Goal: Task Accomplishment & Management: Manage account settings

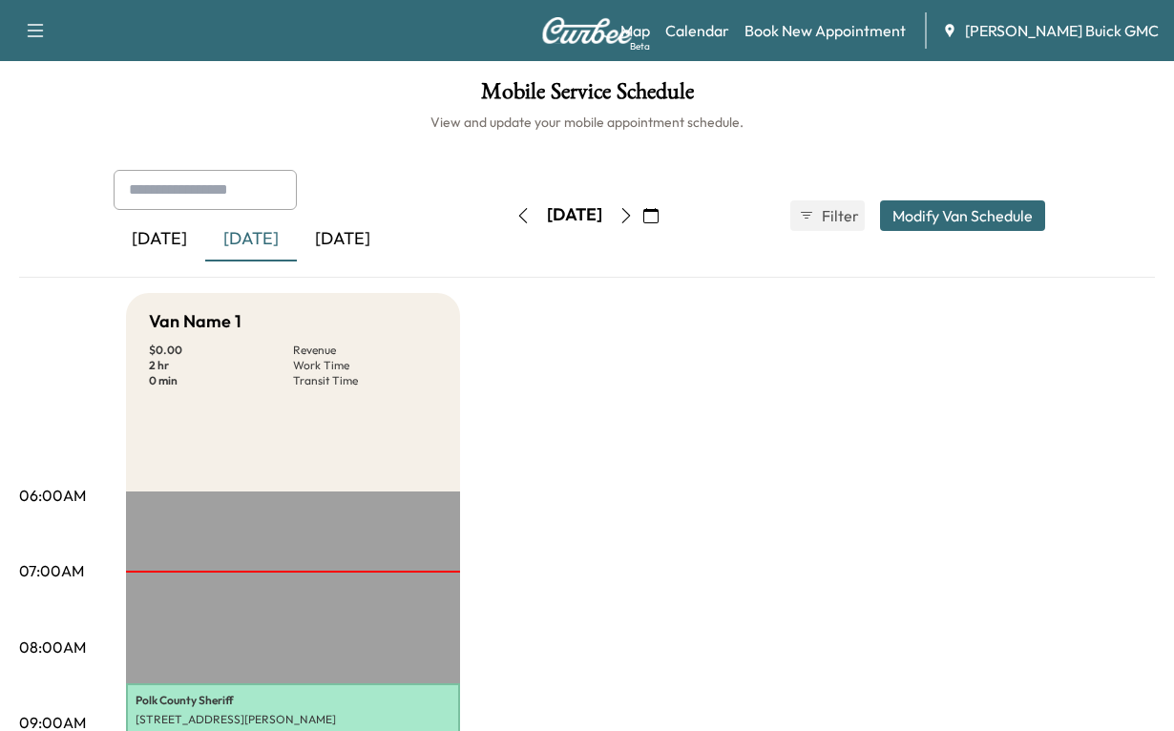
click at [659, 223] on icon "button" at bounding box center [651, 215] width 15 height 15
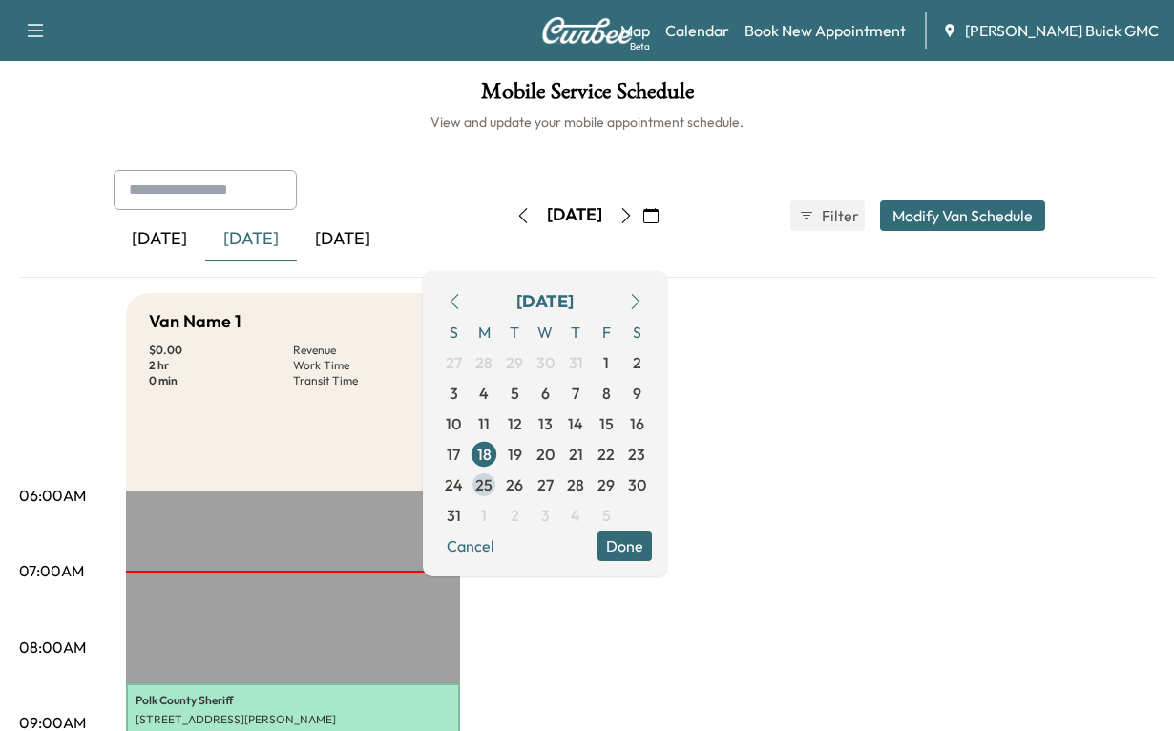
click at [493, 497] on span "25" at bounding box center [483, 485] width 17 height 23
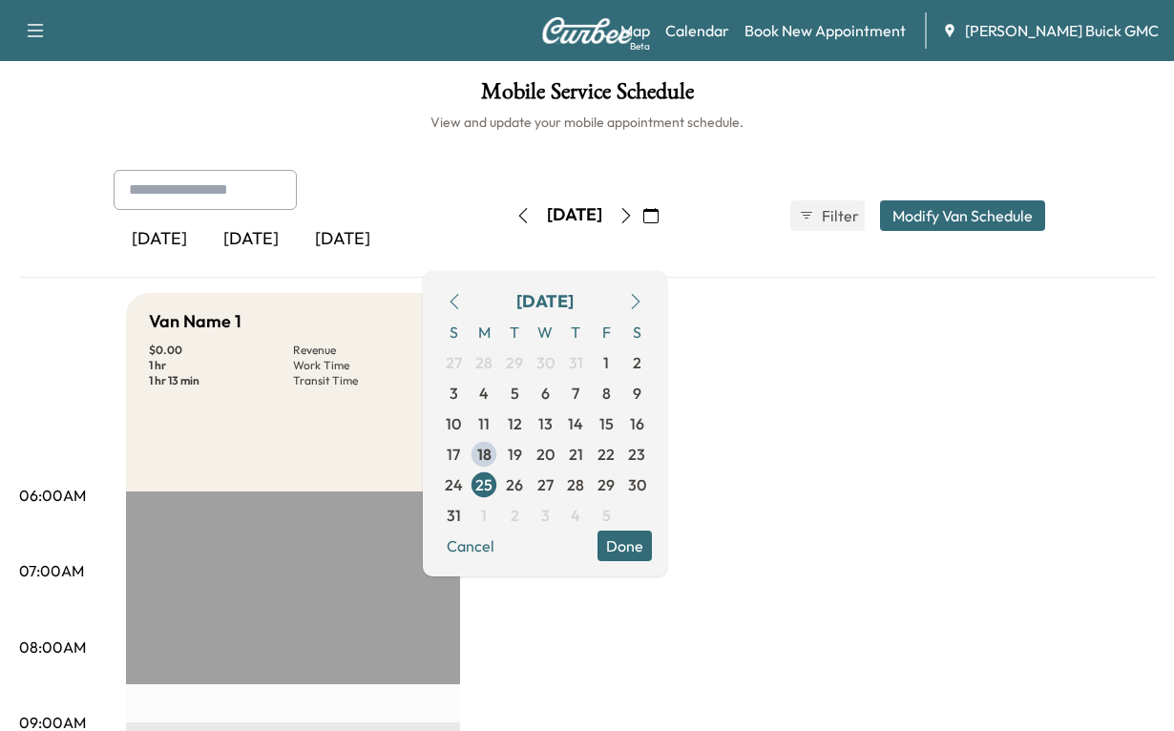
click at [293, 262] on div "[DATE]" at bounding box center [251, 240] width 92 height 44
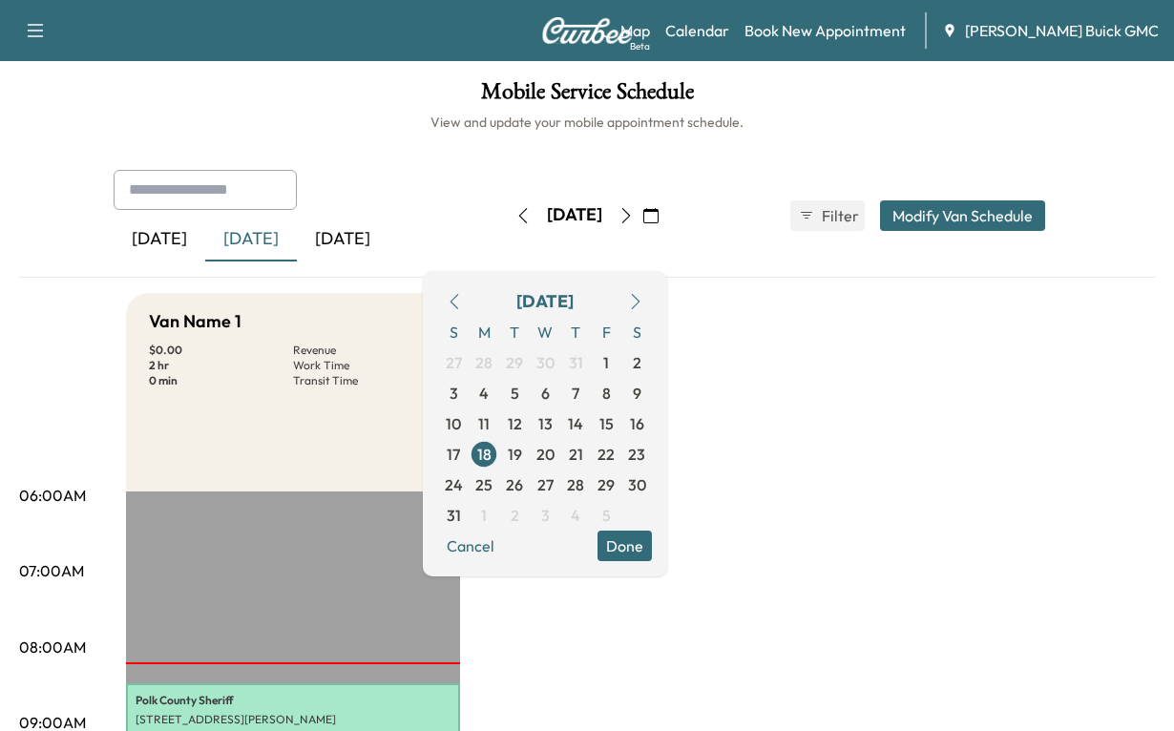
click at [833, 41] on link "Book New Appointment" at bounding box center [825, 30] width 161 height 23
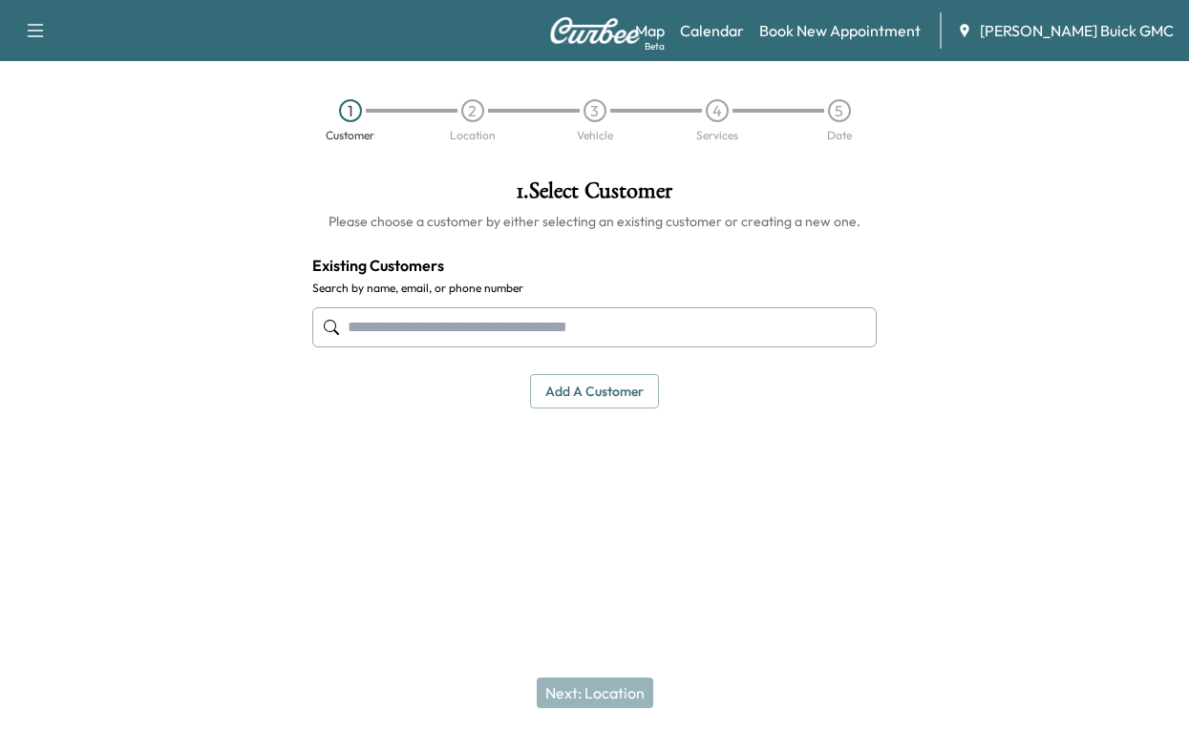
click at [395, 348] on input "text" at bounding box center [594, 327] width 564 height 40
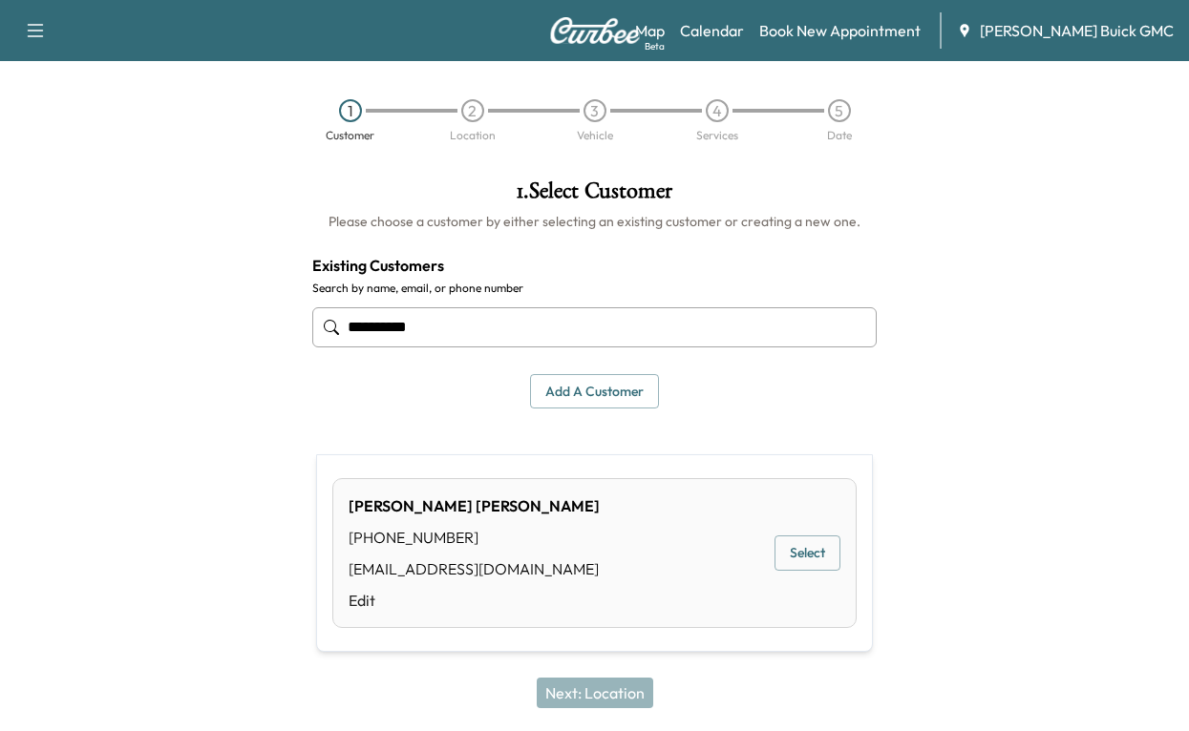
click at [801, 571] on button "Select" at bounding box center [807, 553] width 66 height 35
type input "**********"
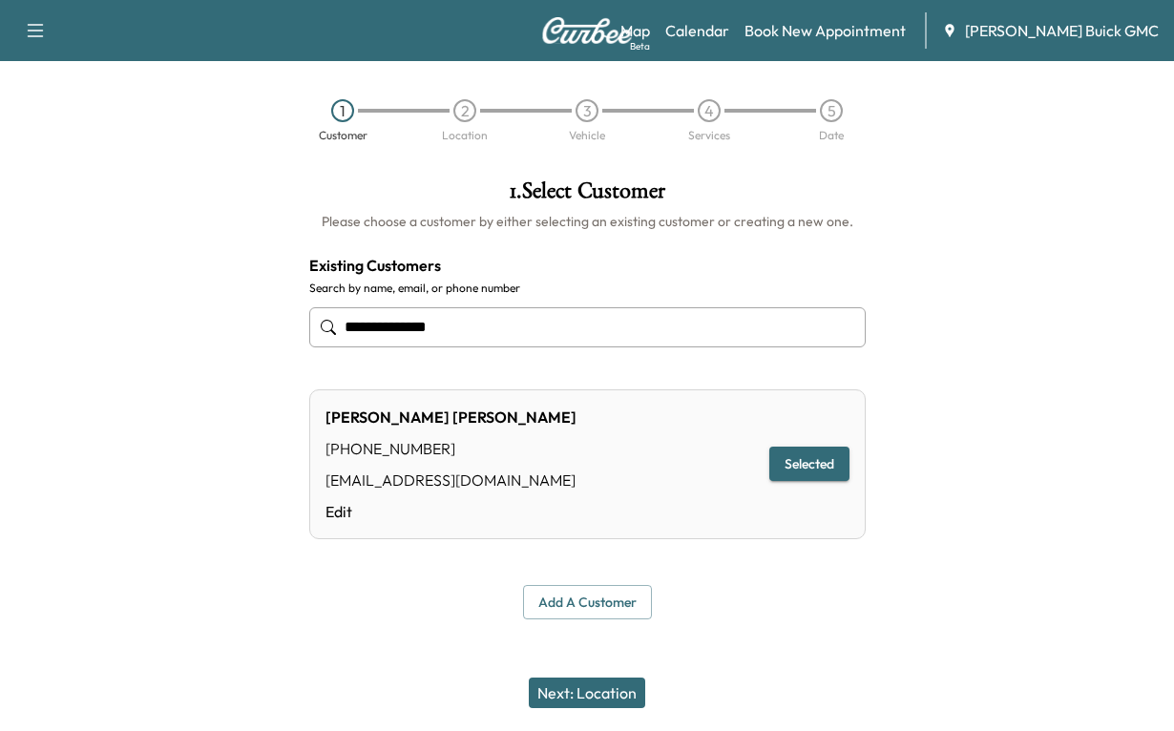
click at [585, 684] on button "Next: Location" at bounding box center [587, 693] width 116 height 31
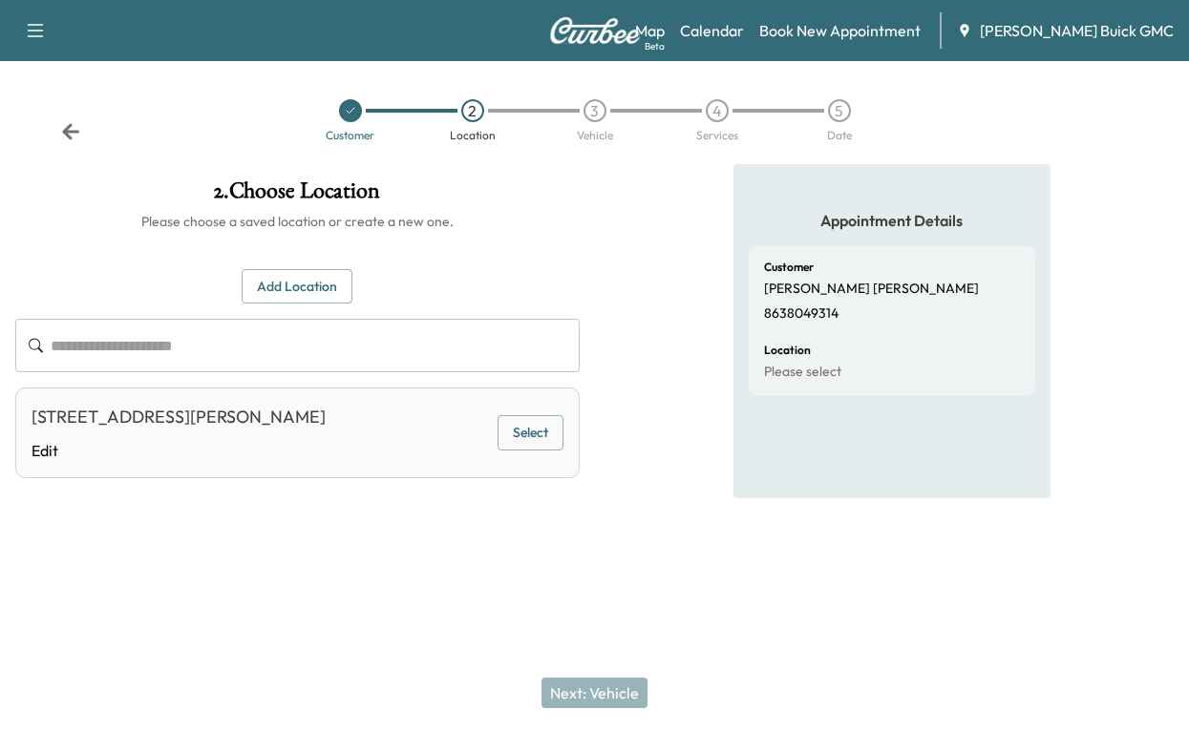
click at [298, 305] on button "Add Location" at bounding box center [297, 286] width 111 height 35
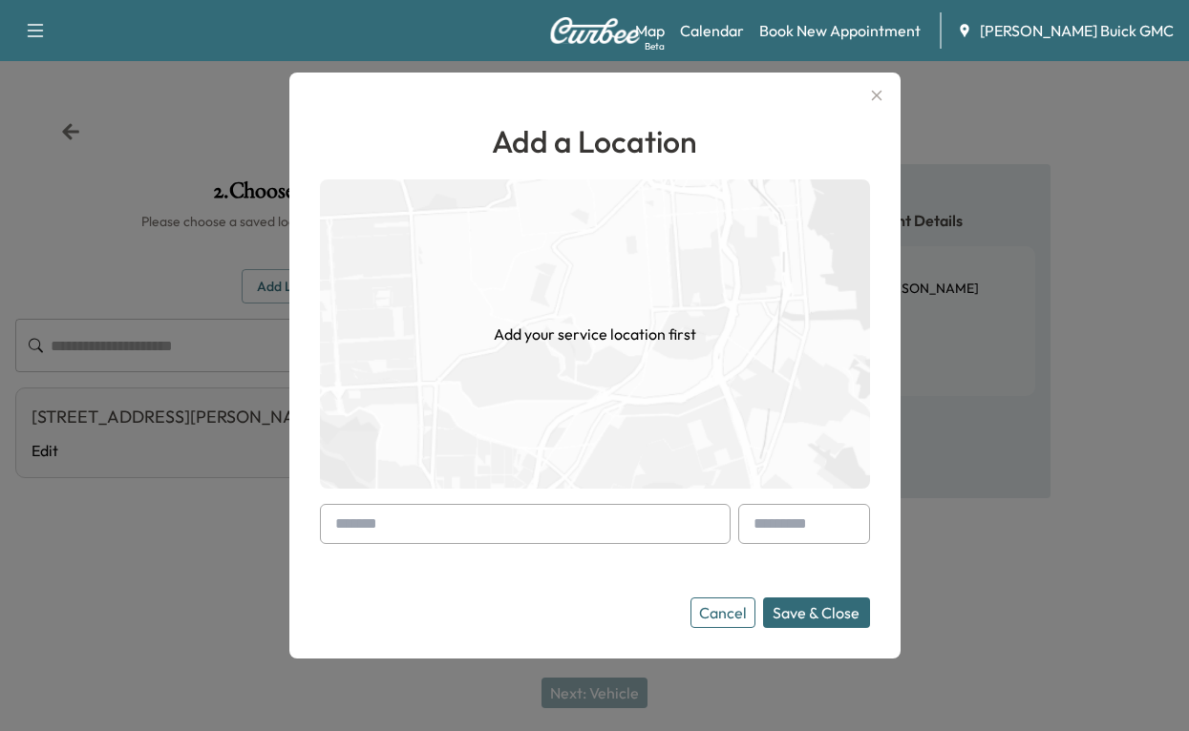
click at [426, 529] on input "text" at bounding box center [525, 524] width 411 height 40
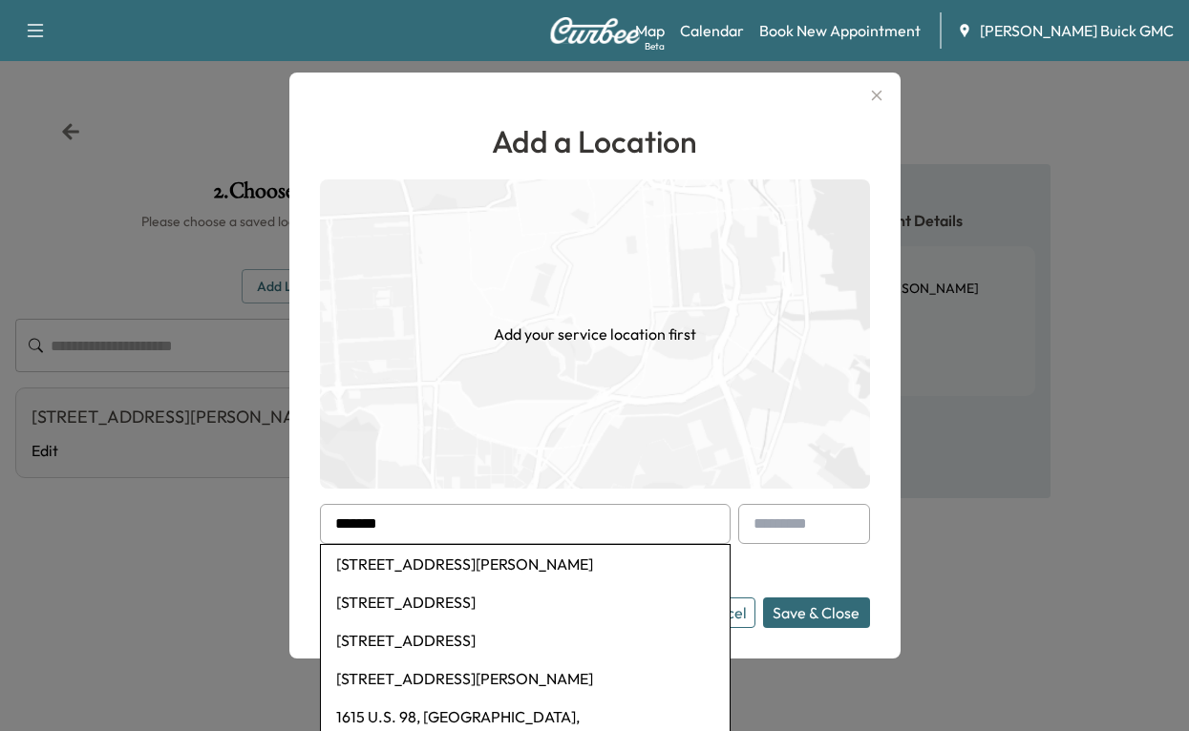
click at [446, 559] on li "[STREET_ADDRESS][PERSON_NAME]" at bounding box center [525, 564] width 409 height 38
type input "**********"
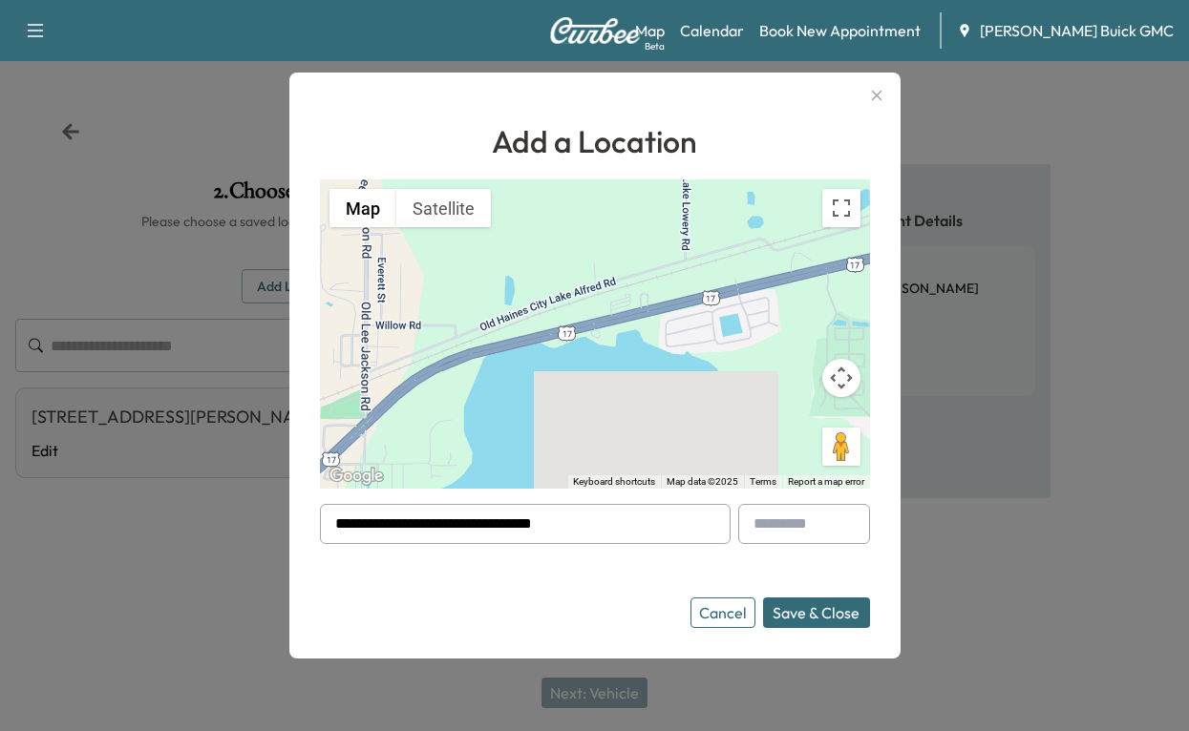
click at [774, 621] on button "Save & Close" at bounding box center [816, 613] width 107 height 31
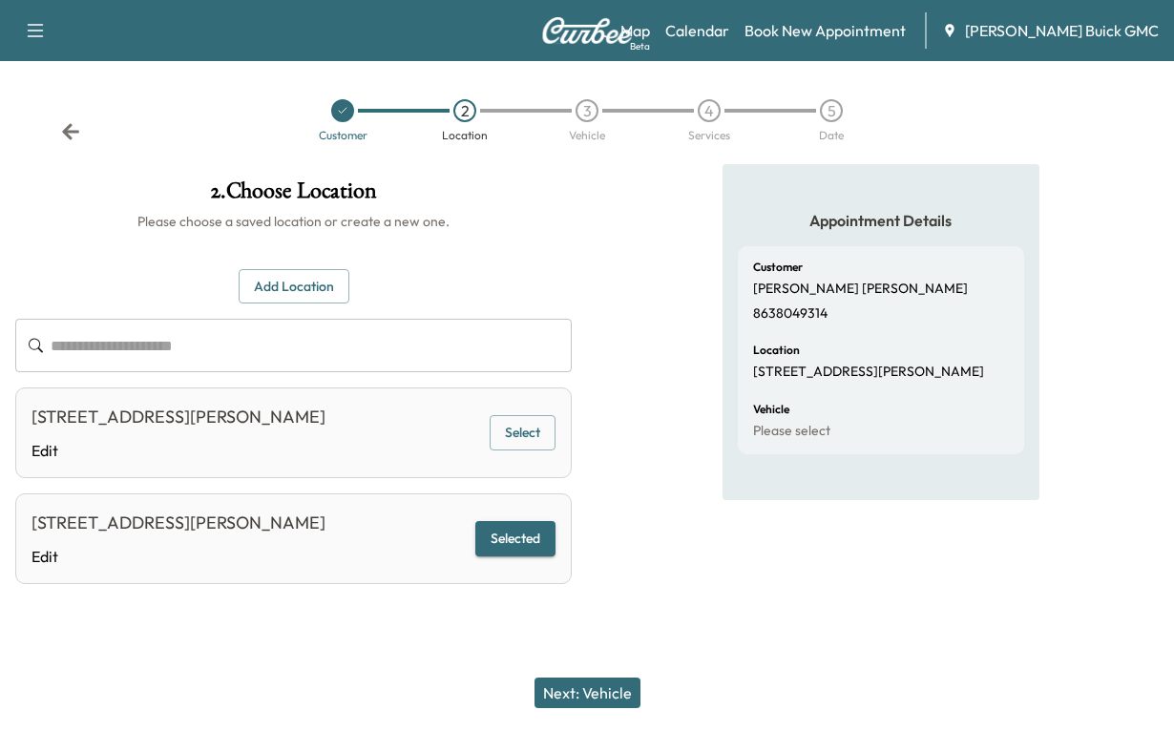
scroll to position [113, 0]
click at [478, 521] on button "Selected" at bounding box center [515, 538] width 80 height 35
click at [588, 679] on button "Next: Vehicle" at bounding box center [588, 693] width 106 height 31
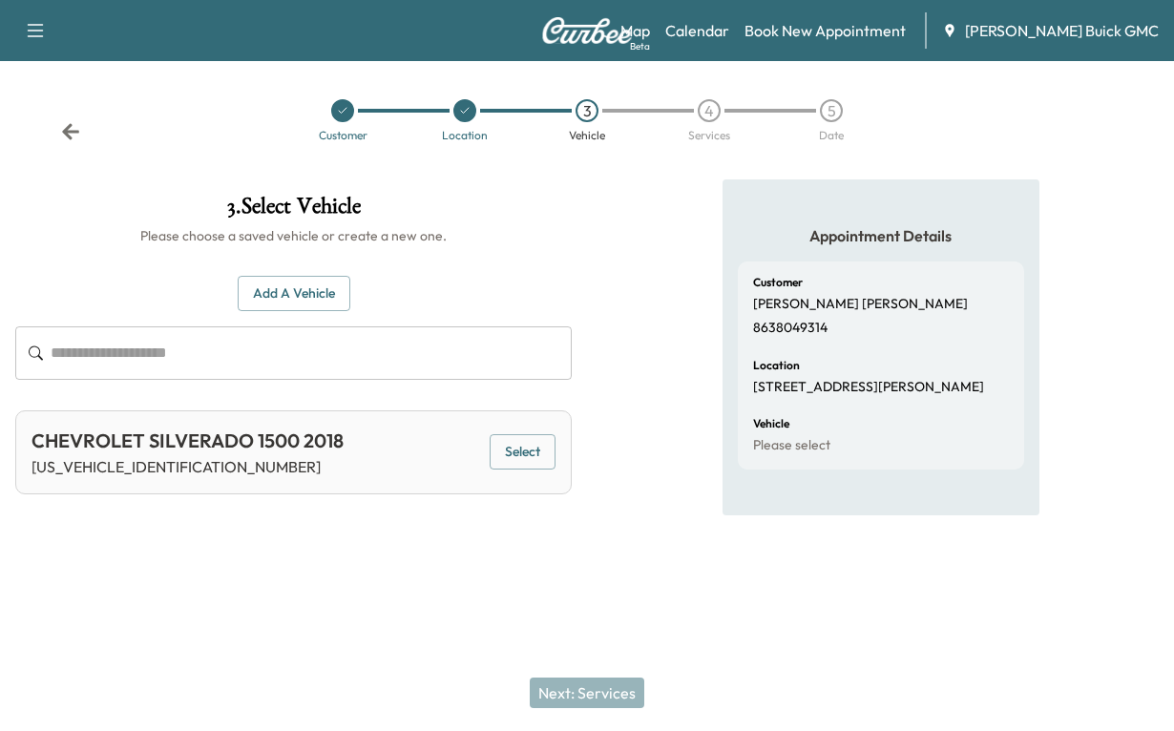
scroll to position [0, 0]
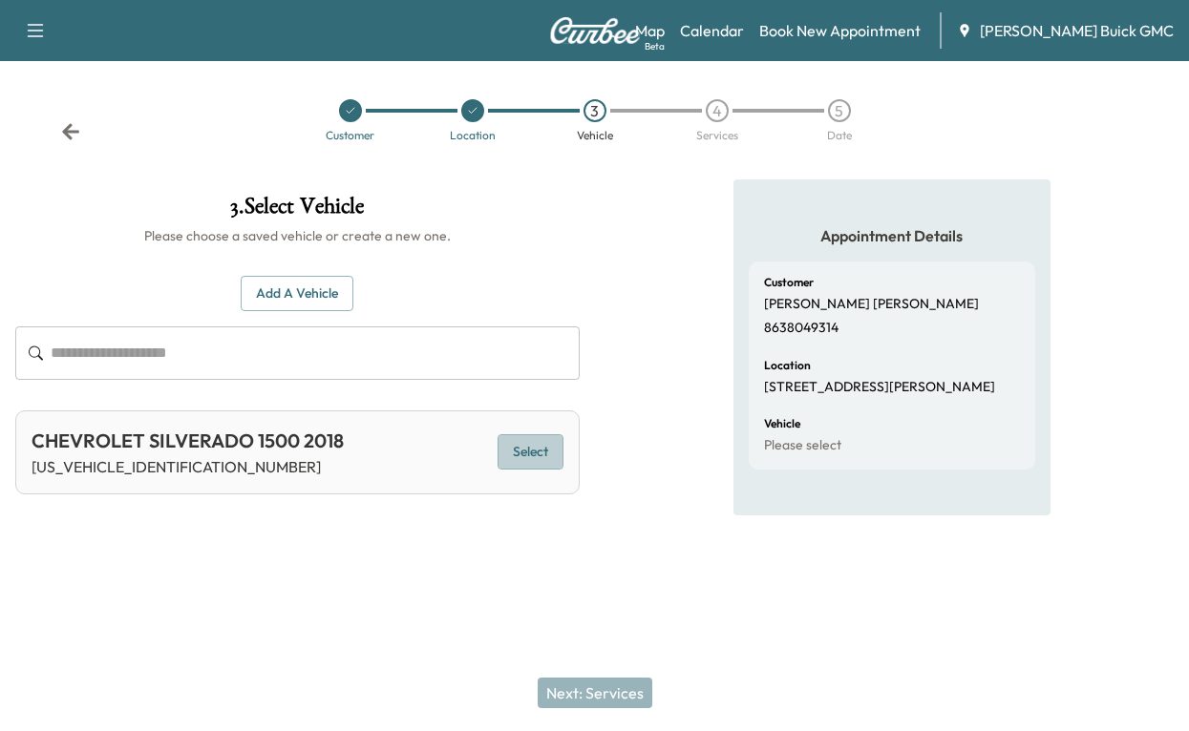
click at [506, 470] on button "Select" at bounding box center [530, 451] width 66 height 35
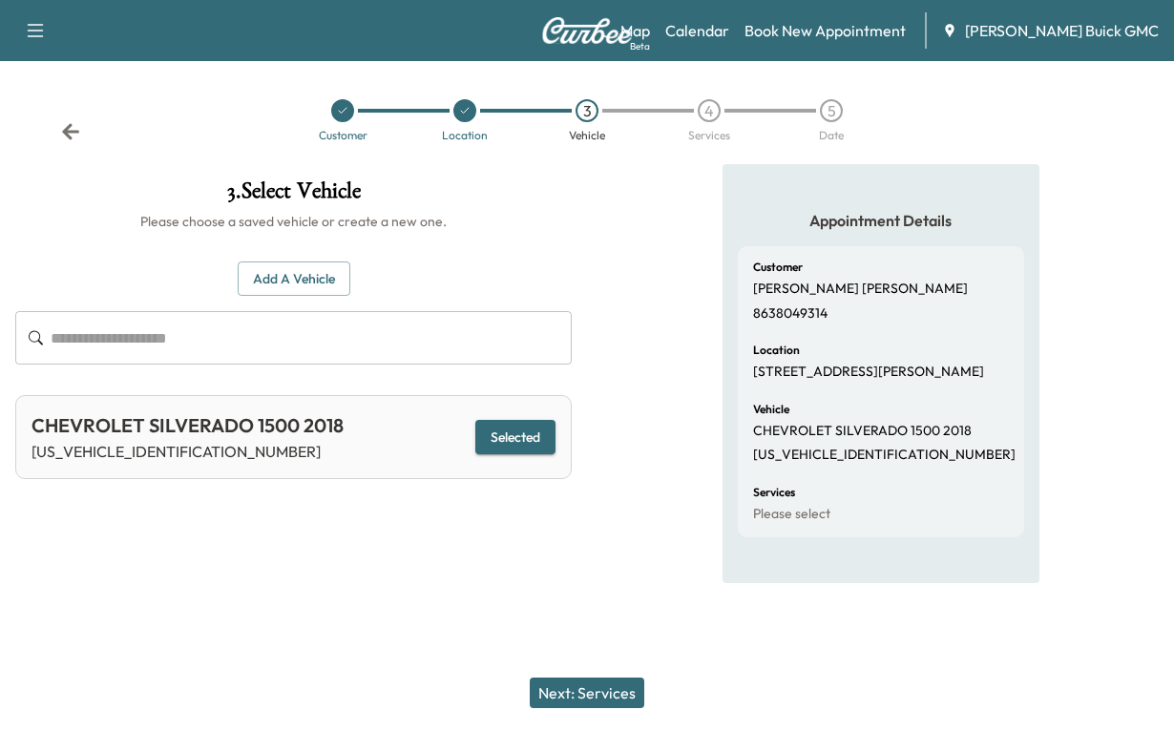
click at [579, 678] on button "Next: Services" at bounding box center [587, 693] width 115 height 31
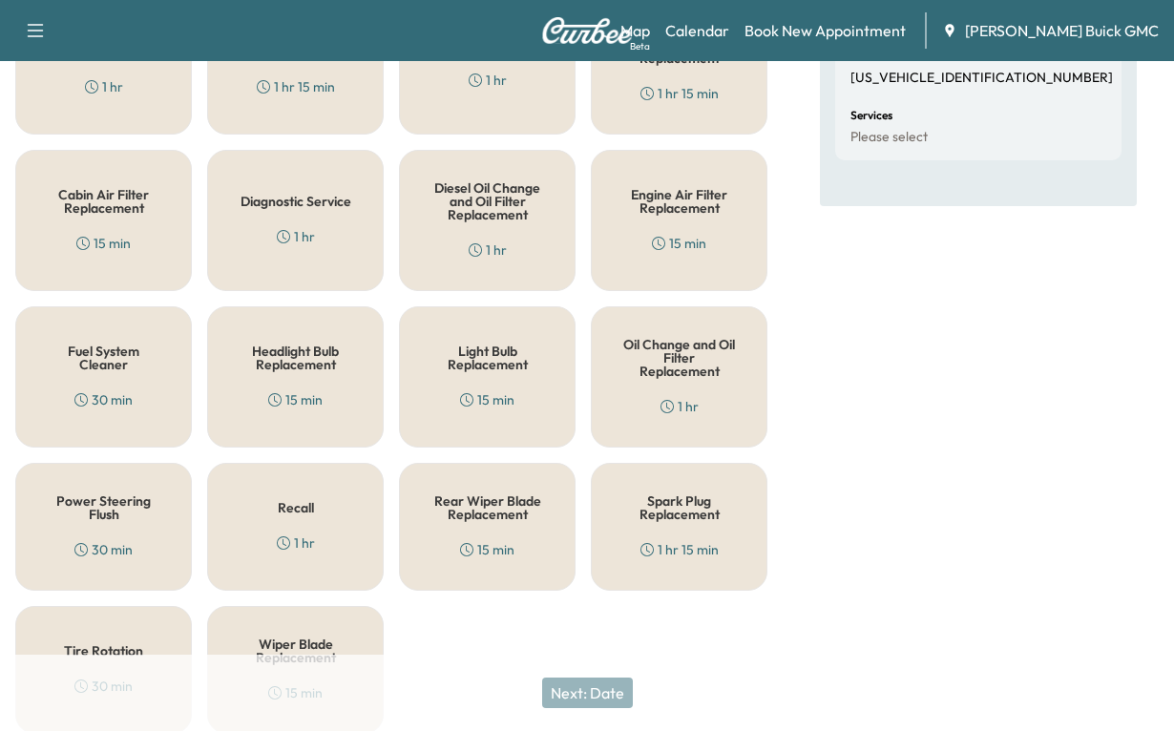
scroll to position [477, 0]
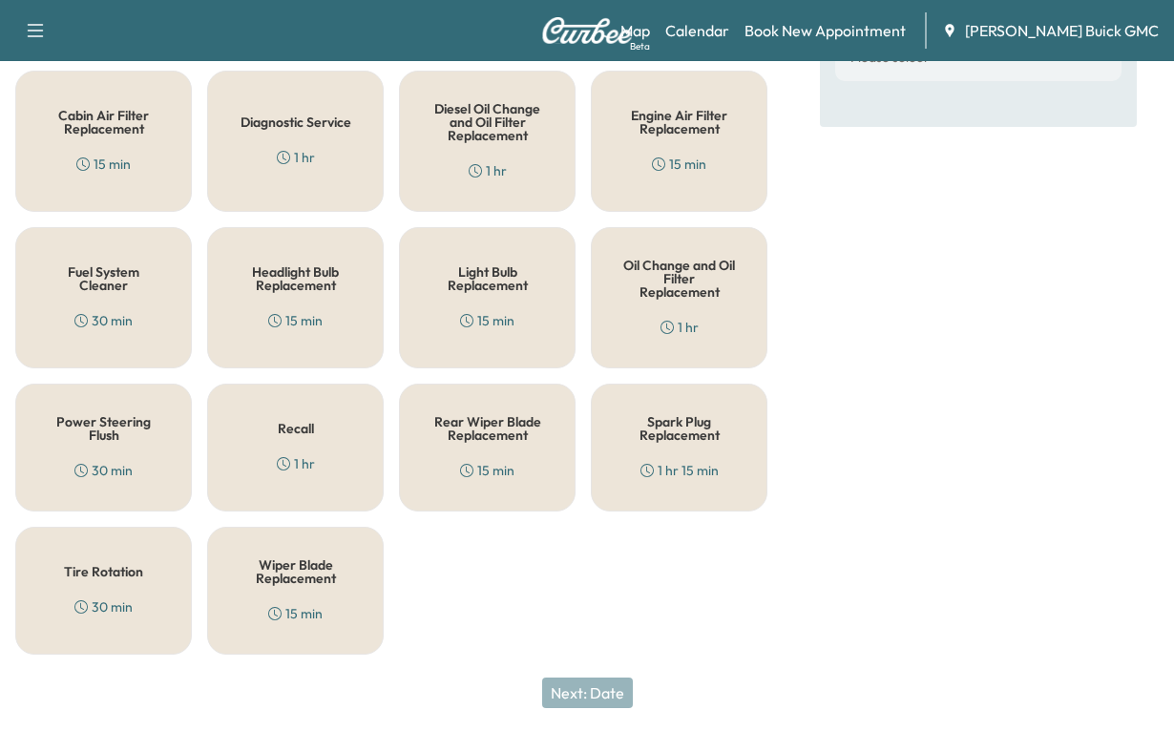
click at [669, 299] on h5 "Oil Change and Oil Filter Replacement" at bounding box center [680, 279] width 114 height 40
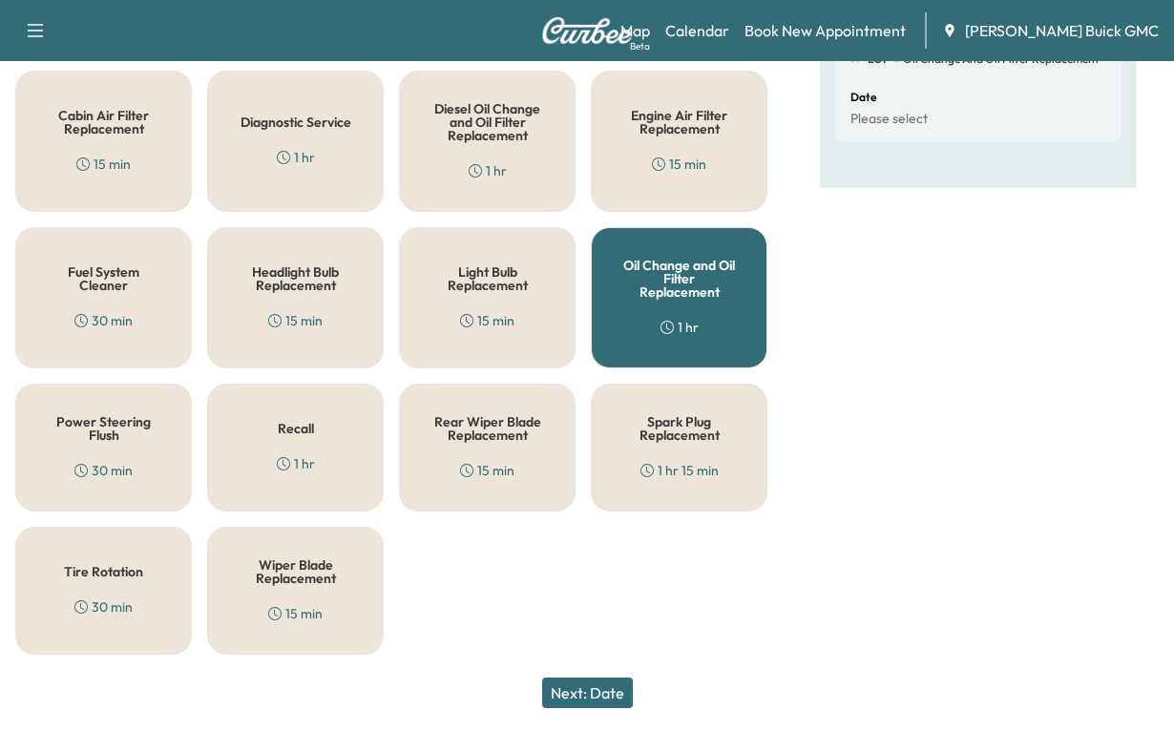
click at [594, 678] on button "Next: Date" at bounding box center [587, 693] width 91 height 31
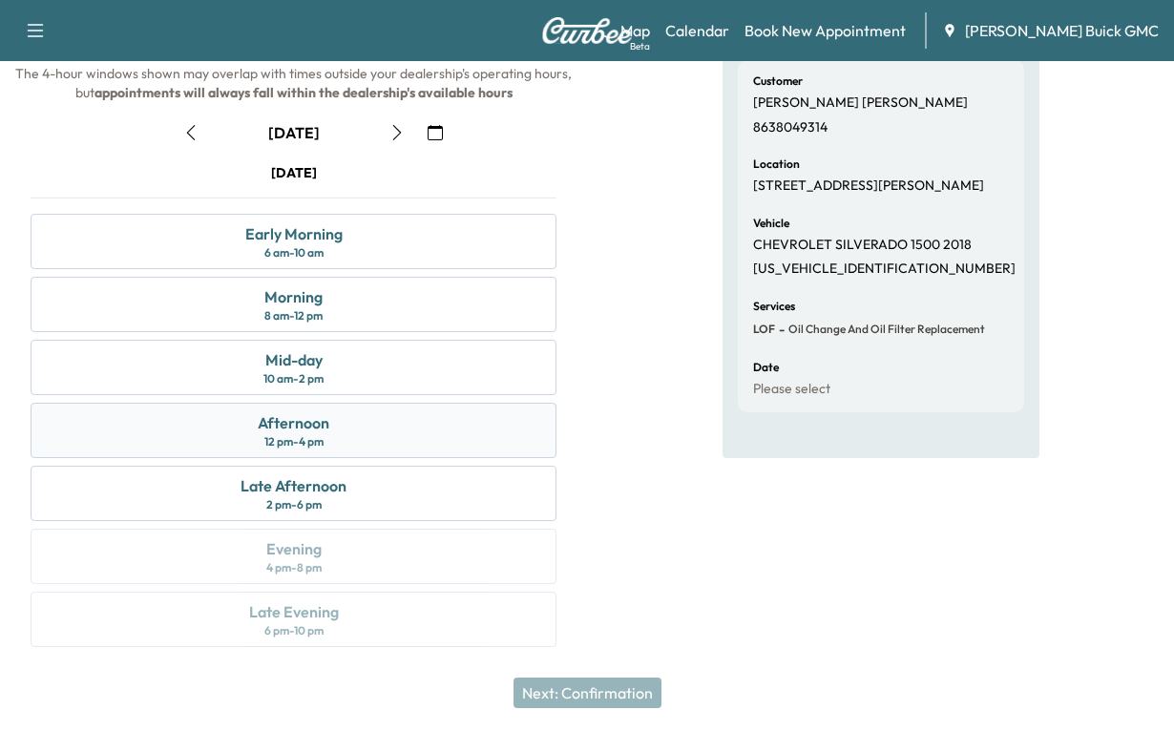
scroll to position [159, 0]
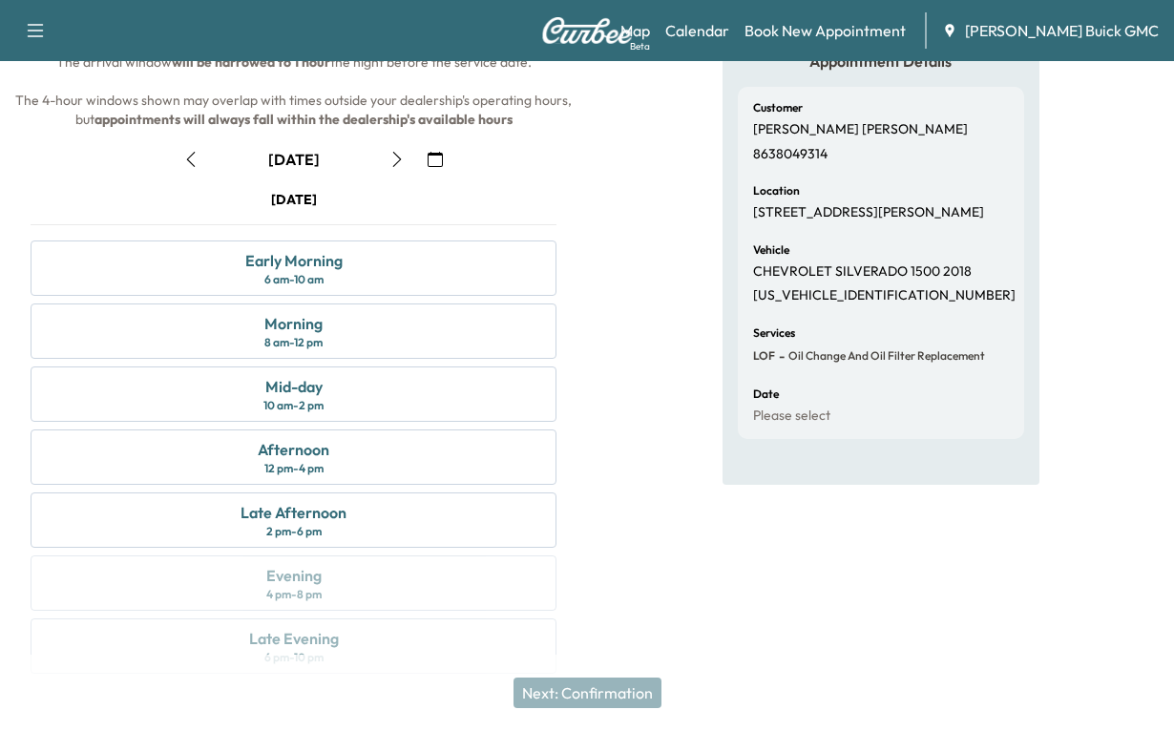
click at [393, 167] on icon "button" at bounding box center [396, 159] width 9 height 15
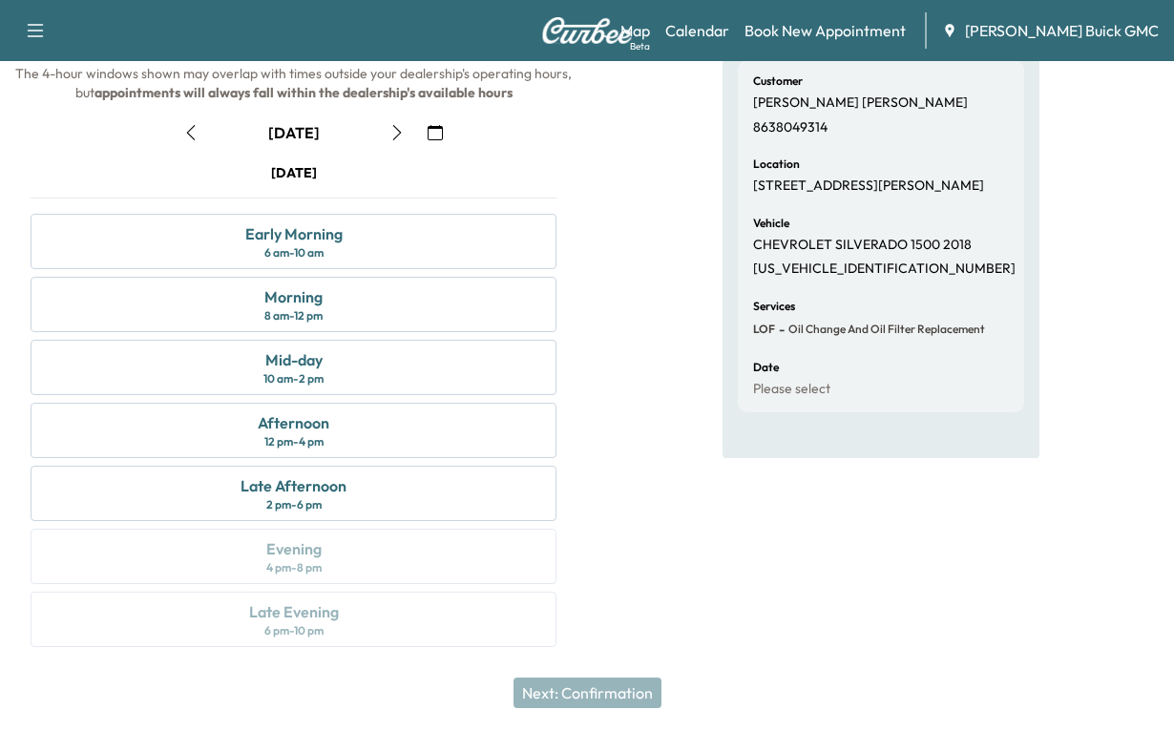
scroll to position [446, 0]
click at [287, 412] on div "Afternoon" at bounding box center [294, 423] width 72 height 23
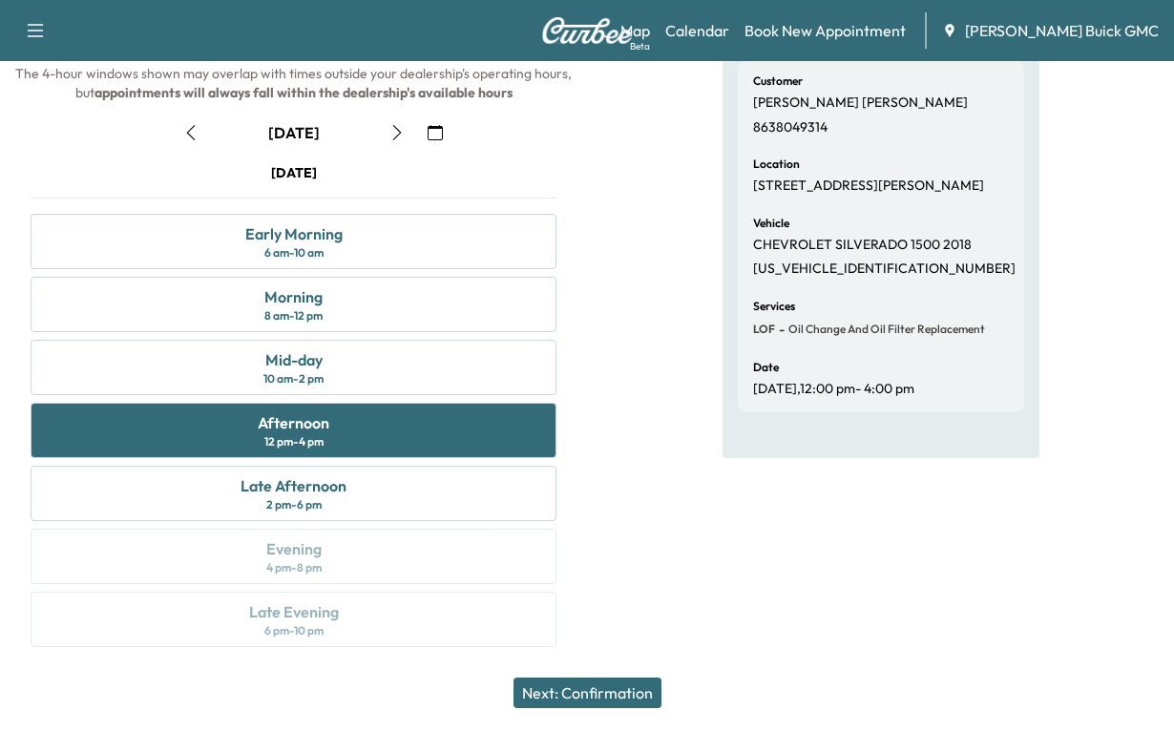
click at [552, 681] on button "Next: Confirmation" at bounding box center [588, 693] width 148 height 31
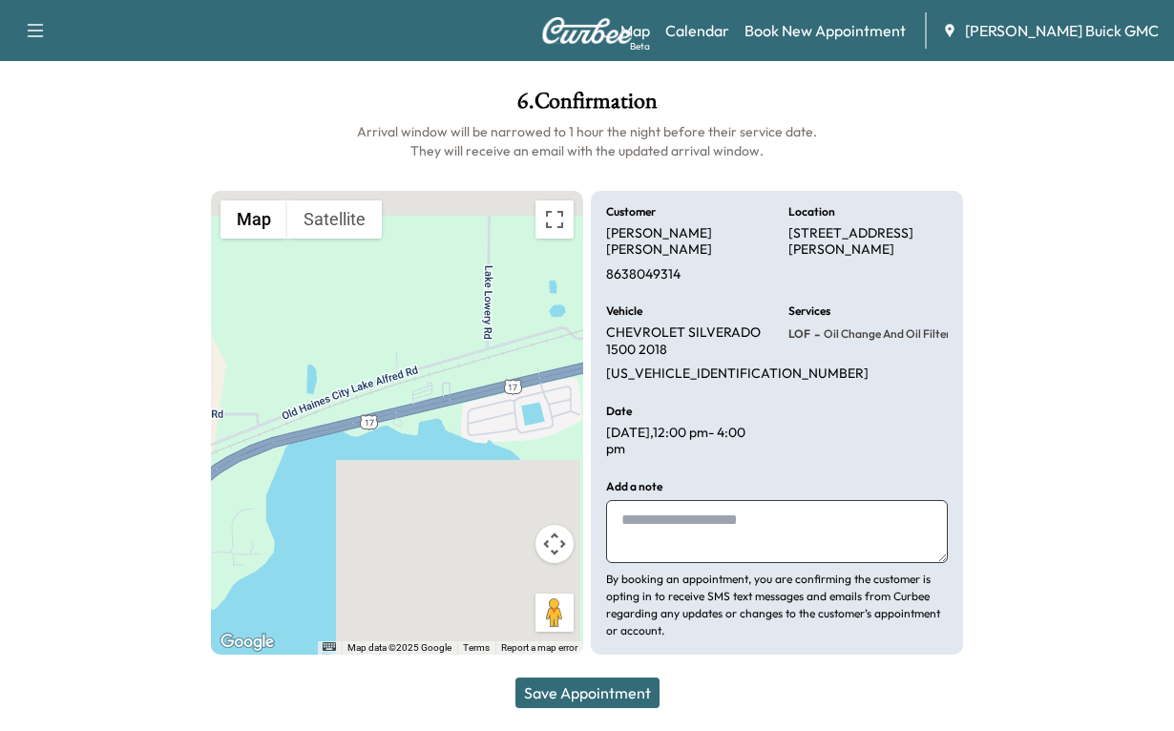
click at [656, 515] on textarea at bounding box center [777, 531] width 342 height 63
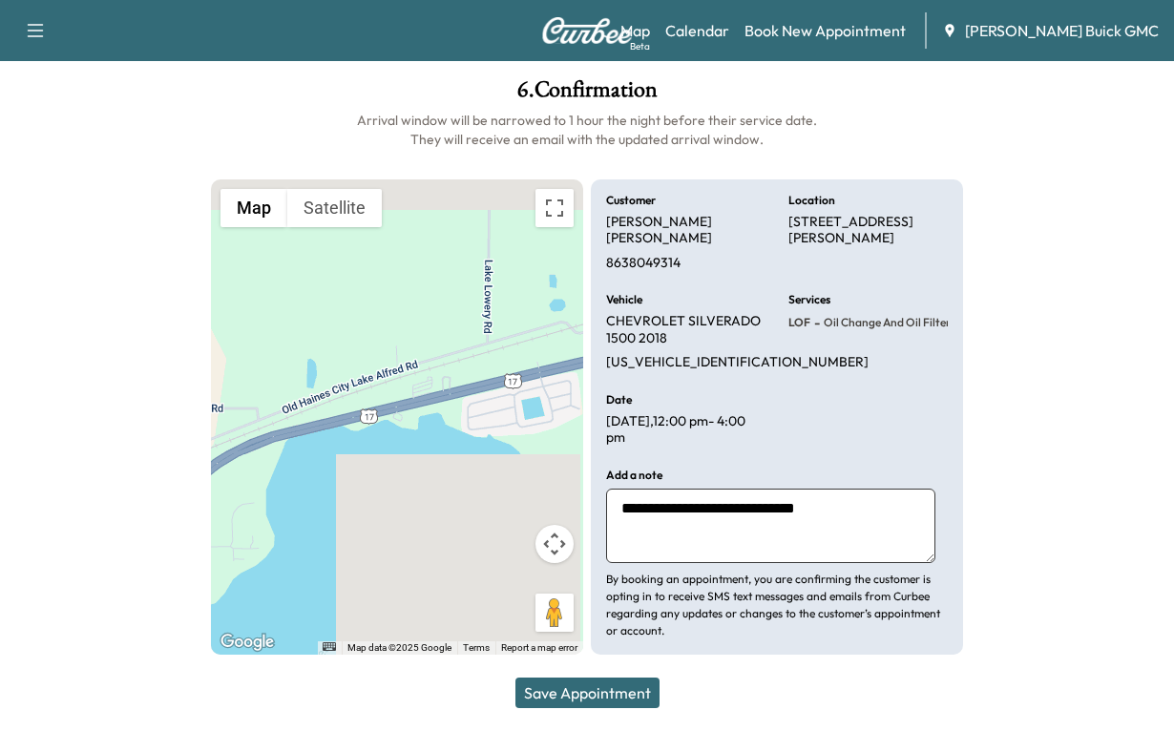
type textarea "**********"
click at [583, 678] on button "Save Appointment" at bounding box center [588, 693] width 144 height 31
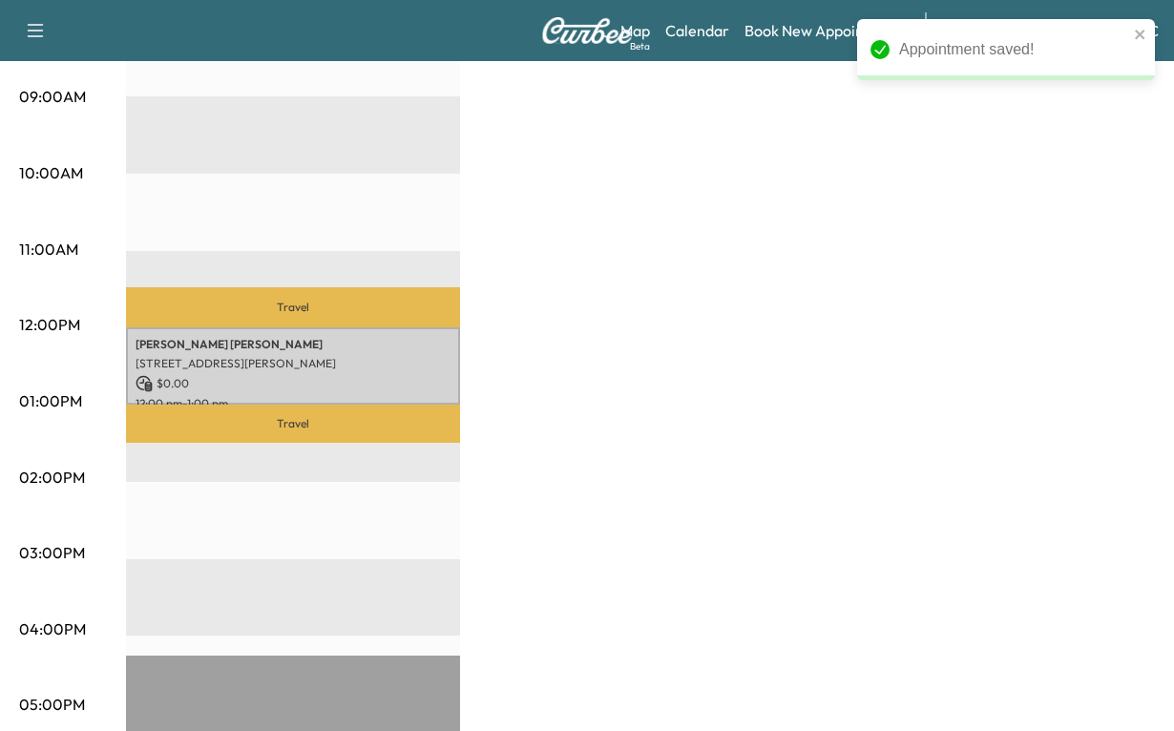
scroll to position [652, 0]
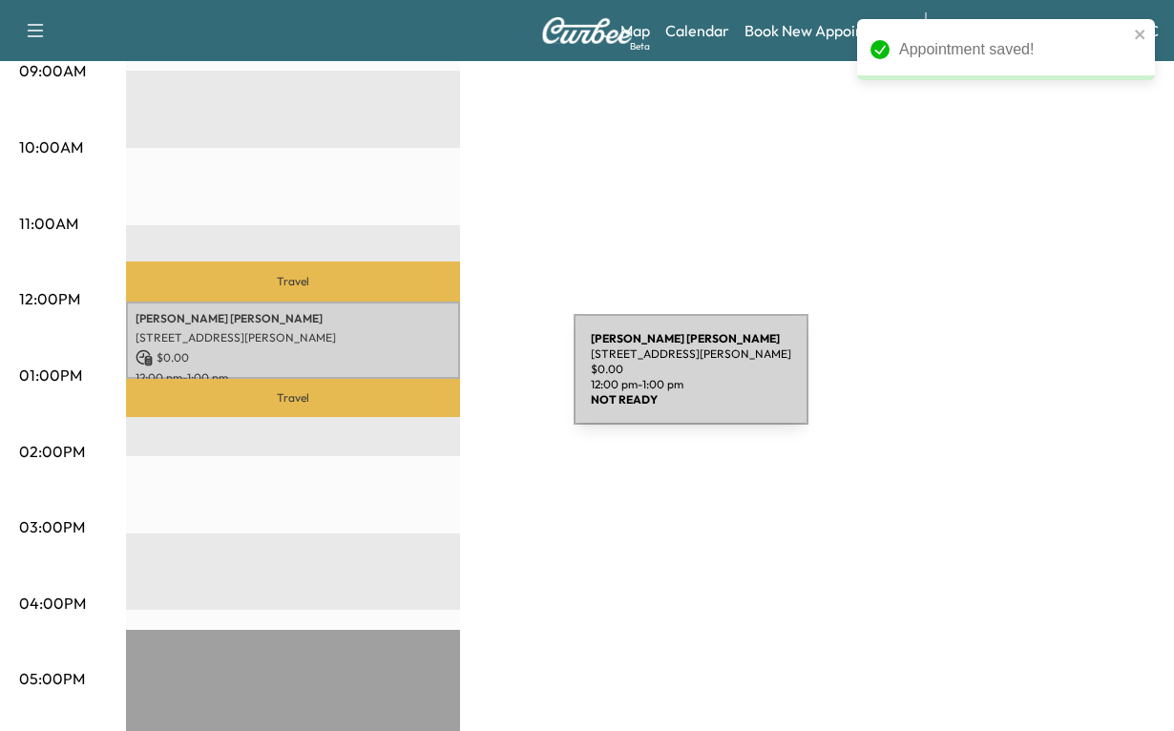
click at [431, 327] on p "[PERSON_NAME]" at bounding box center [293, 318] width 315 height 15
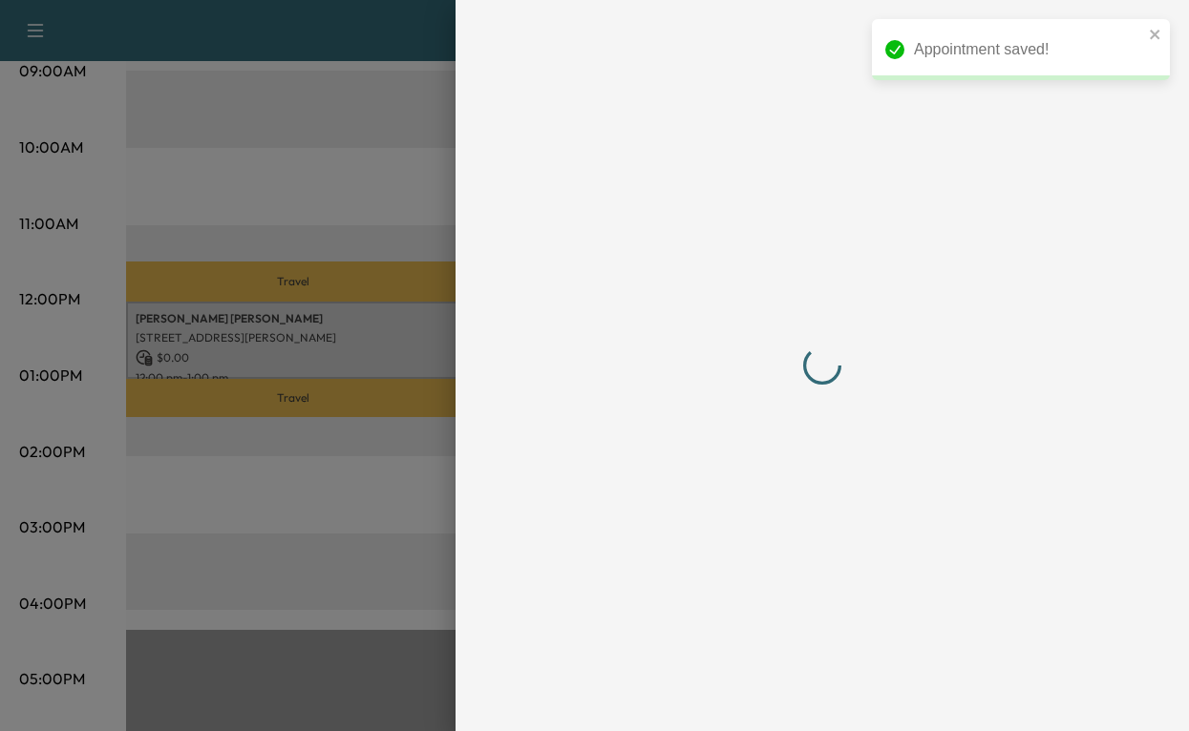
click at [455, 381] on div at bounding box center [821, 365] width 733 height 731
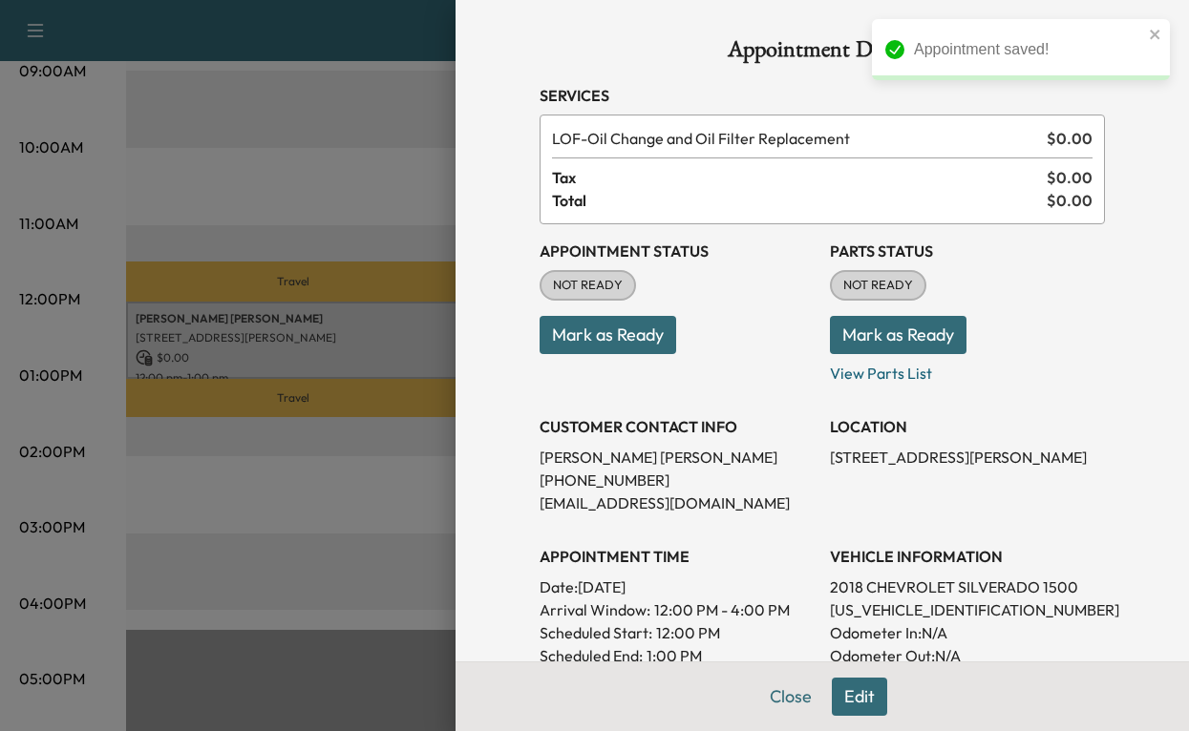
click at [611, 354] on button "Mark as Ready" at bounding box center [607, 335] width 137 height 38
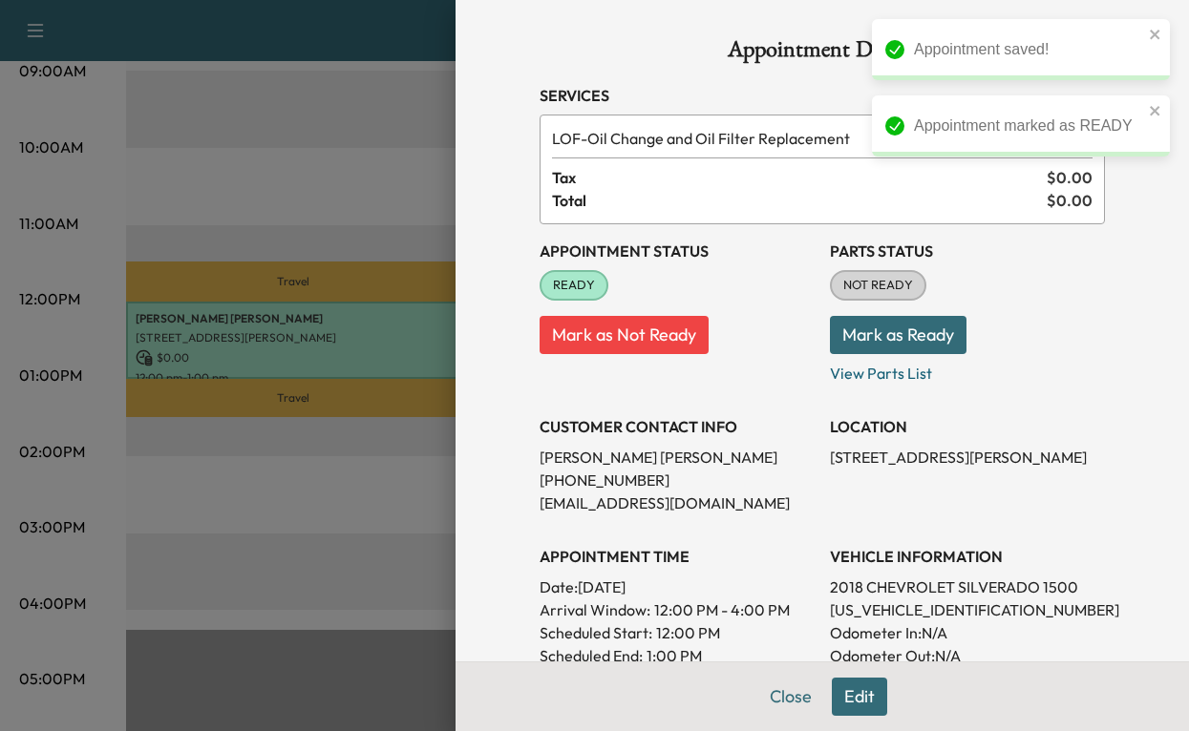
click at [898, 354] on button "Mark as Ready" at bounding box center [898, 335] width 137 height 38
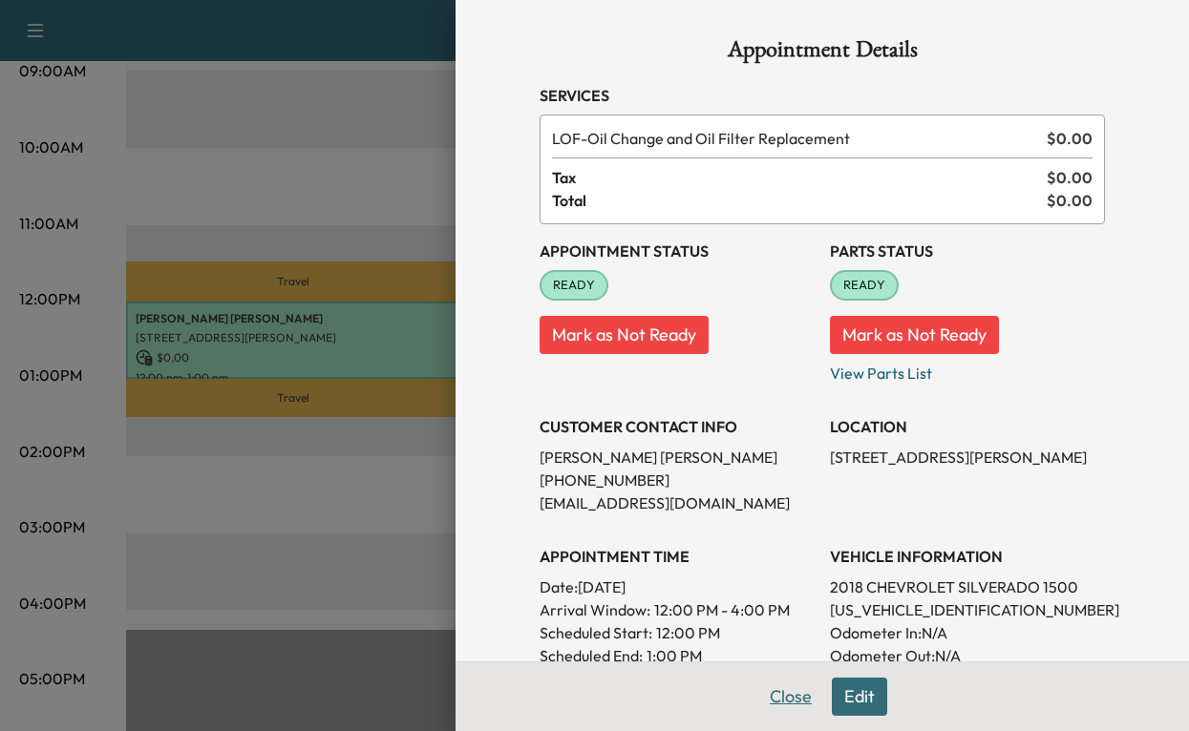
click at [764, 687] on button "Close" at bounding box center [790, 697] width 67 height 38
